Goal: Task Accomplishment & Management: Use online tool/utility

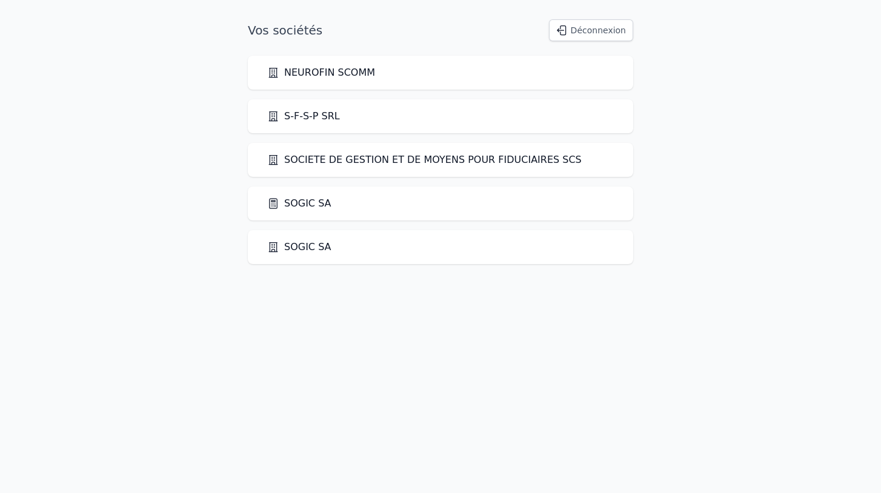
click at [303, 204] on link "SOGIC SA" at bounding box center [299, 203] width 64 height 15
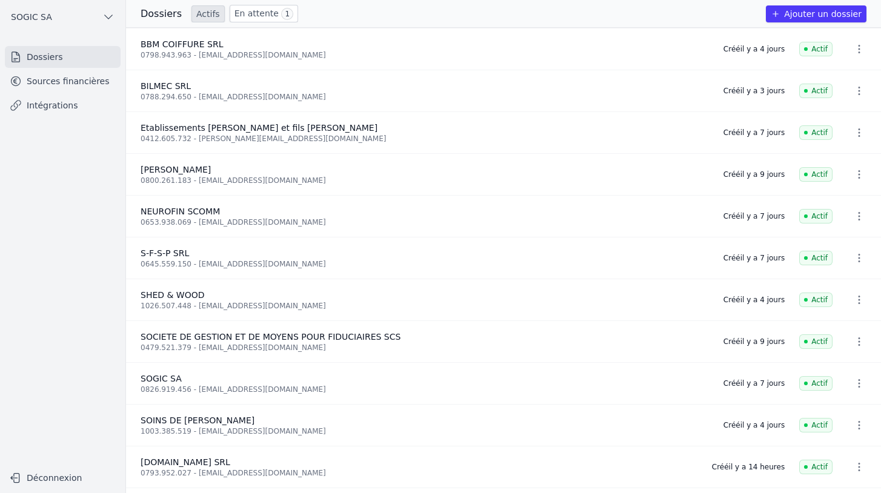
click at [77, 81] on link "Sources financières" at bounding box center [63, 81] width 116 height 22
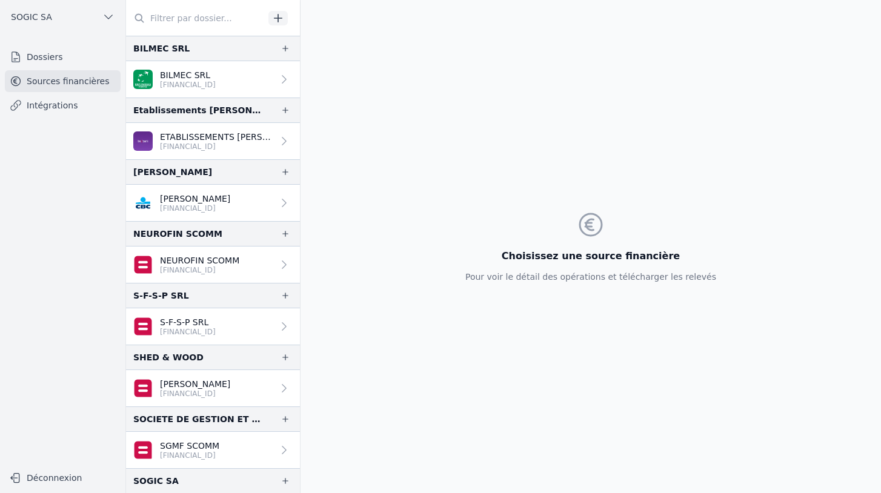
click at [40, 110] on link "Intégrations" at bounding box center [63, 106] width 116 height 22
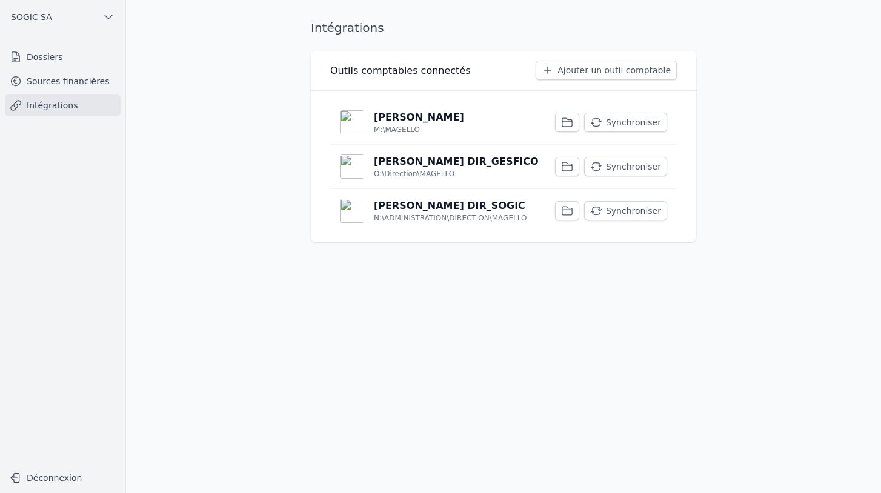
click at [627, 213] on button "Synchroniser" at bounding box center [625, 210] width 83 height 19
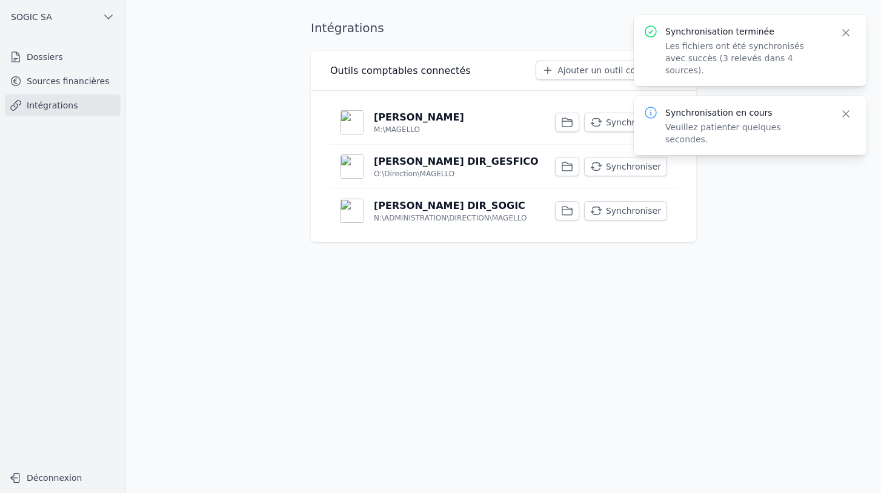
click at [636, 165] on button "Synchroniser" at bounding box center [625, 166] width 83 height 19
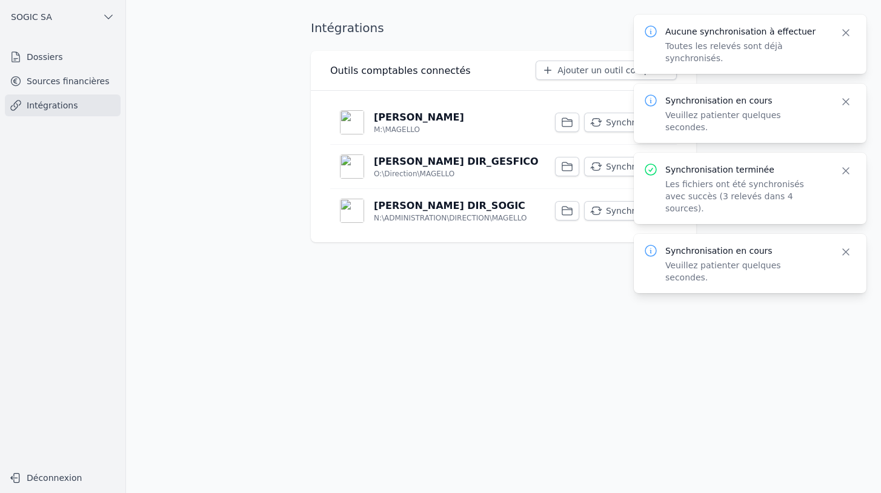
click at [612, 120] on button "Synchroniser" at bounding box center [625, 122] width 83 height 19
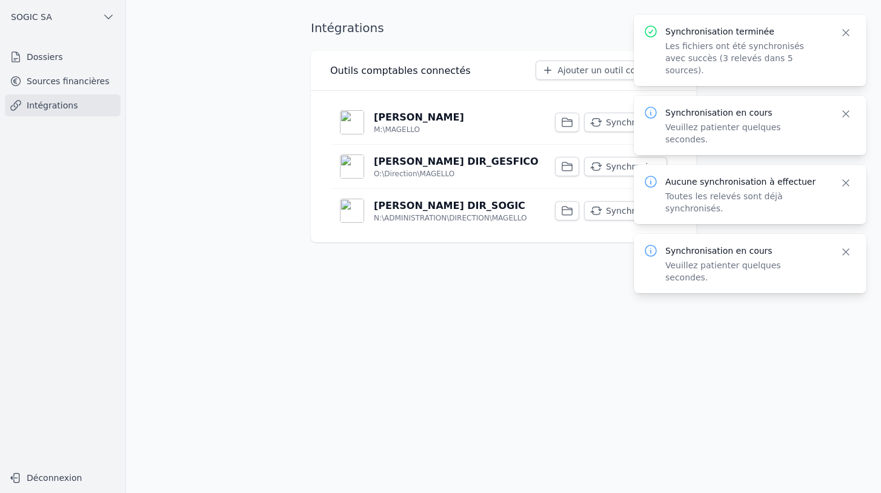
click at [45, 84] on link "Sources financières" at bounding box center [63, 81] width 116 height 22
